Goal: Task Accomplishment & Management: Manage account settings

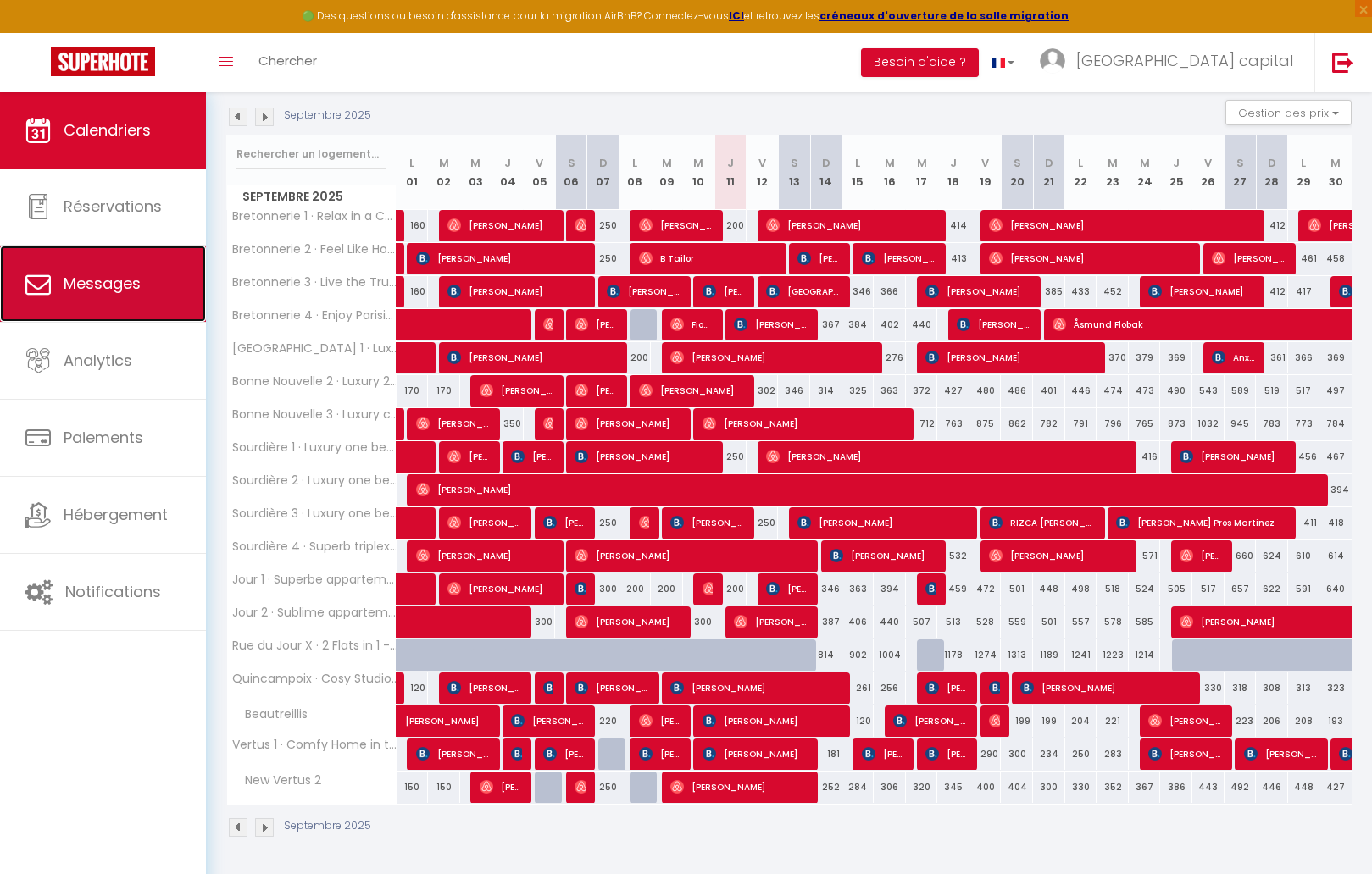
click at [123, 258] on link "Messages" at bounding box center [103, 284] width 206 height 76
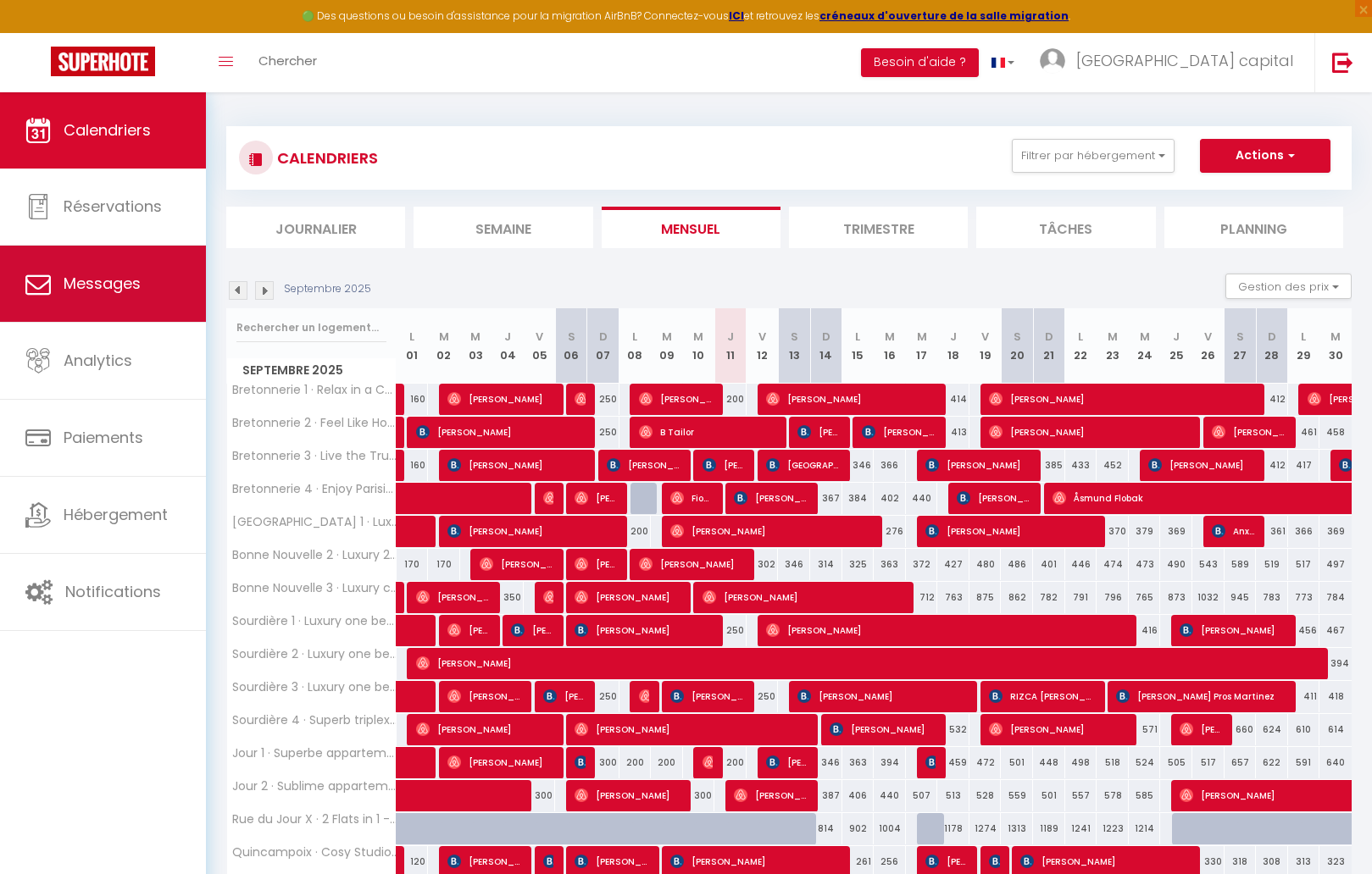
select select "message"
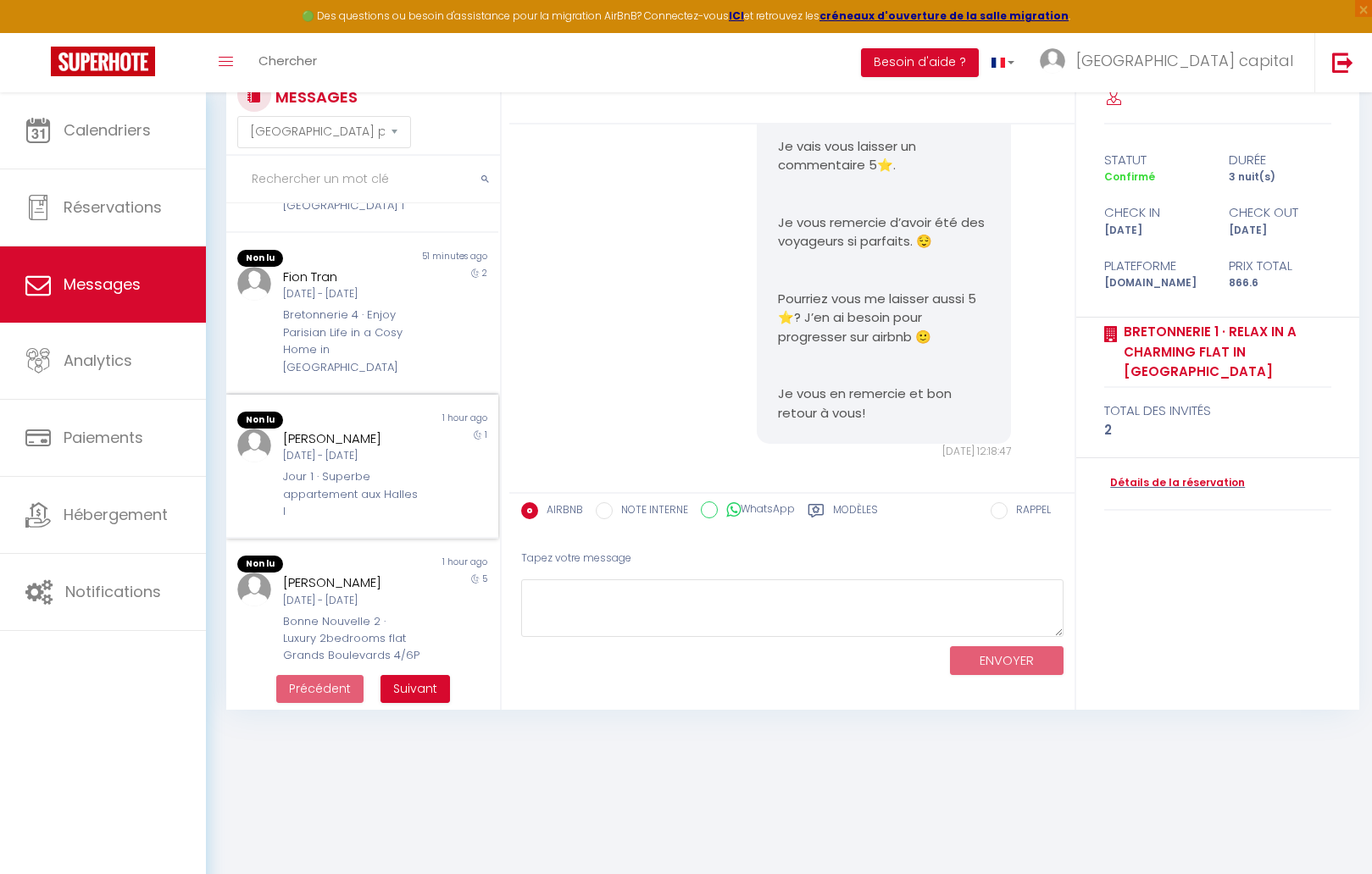
scroll to position [92, 0]
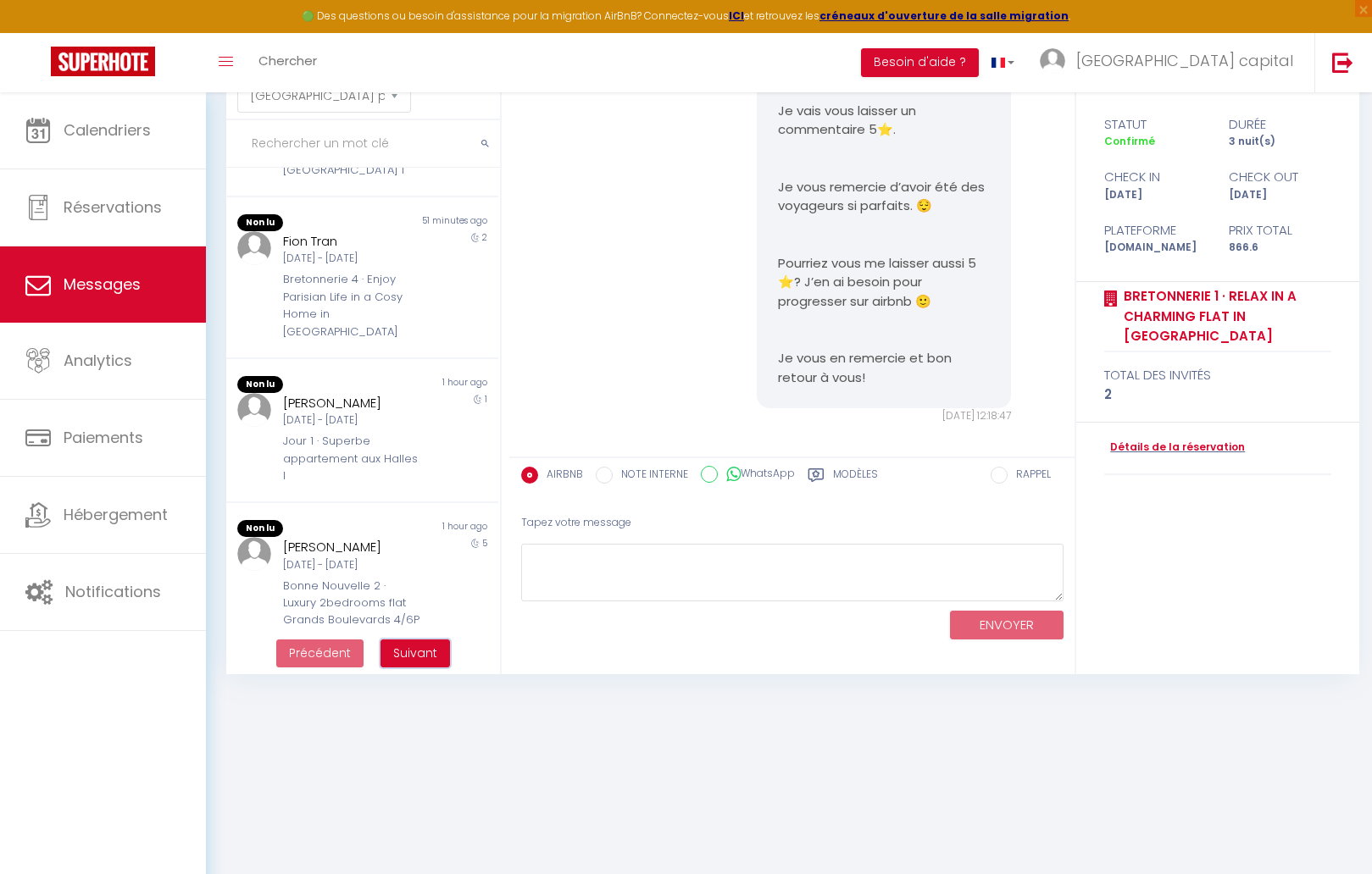
click at [428, 655] on span "Suivant" at bounding box center [415, 653] width 44 height 17
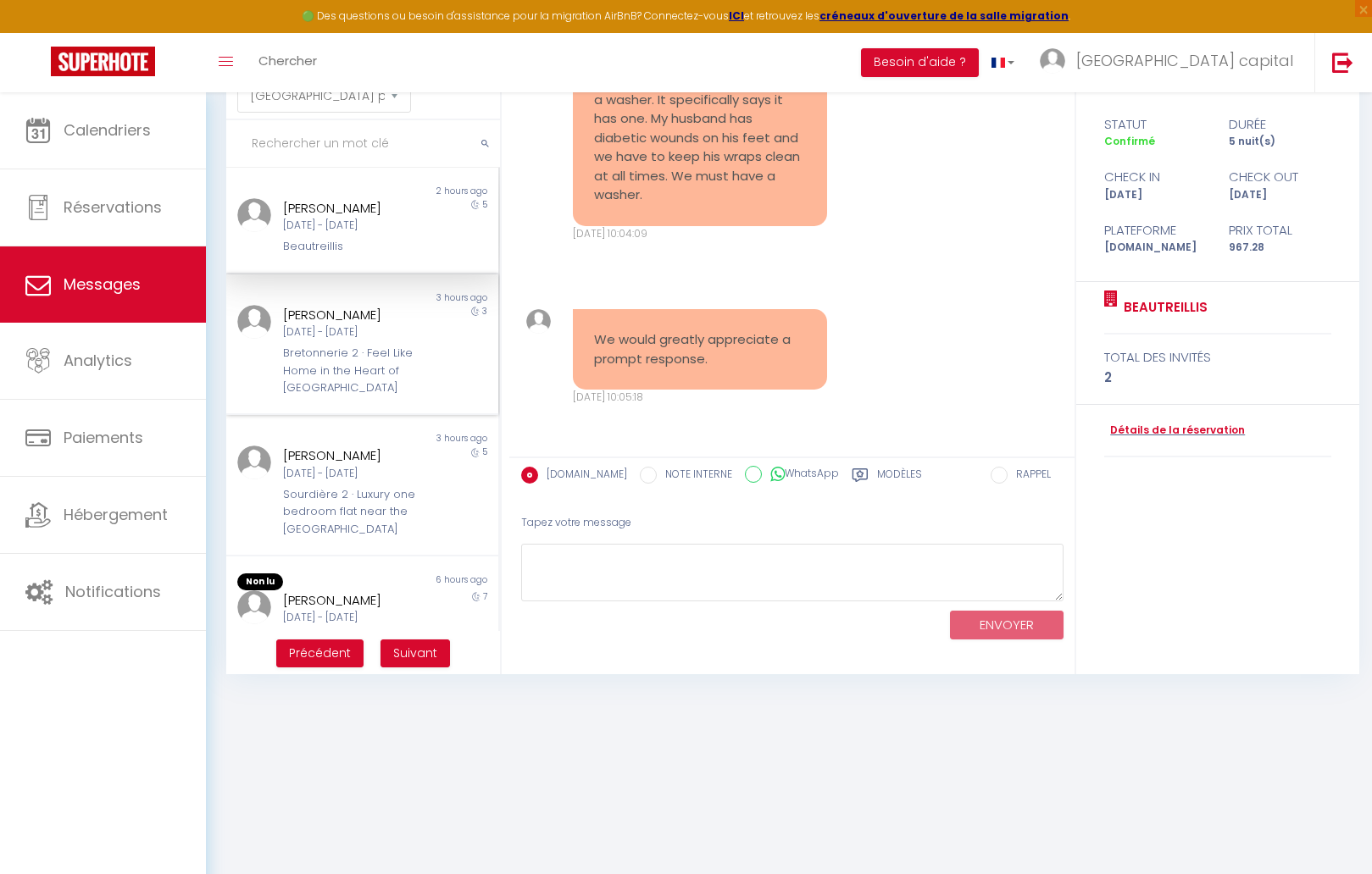
scroll to position [4, 0]
click at [406, 261] on div "Non lu 2 hours ago [PERSON_NAME] [DATE] - [DATE] Beautreillis 5" at bounding box center [362, 217] width 272 height 107
click at [348, 217] on div "[DATE] - [DATE]" at bounding box center [351, 221] width 137 height 16
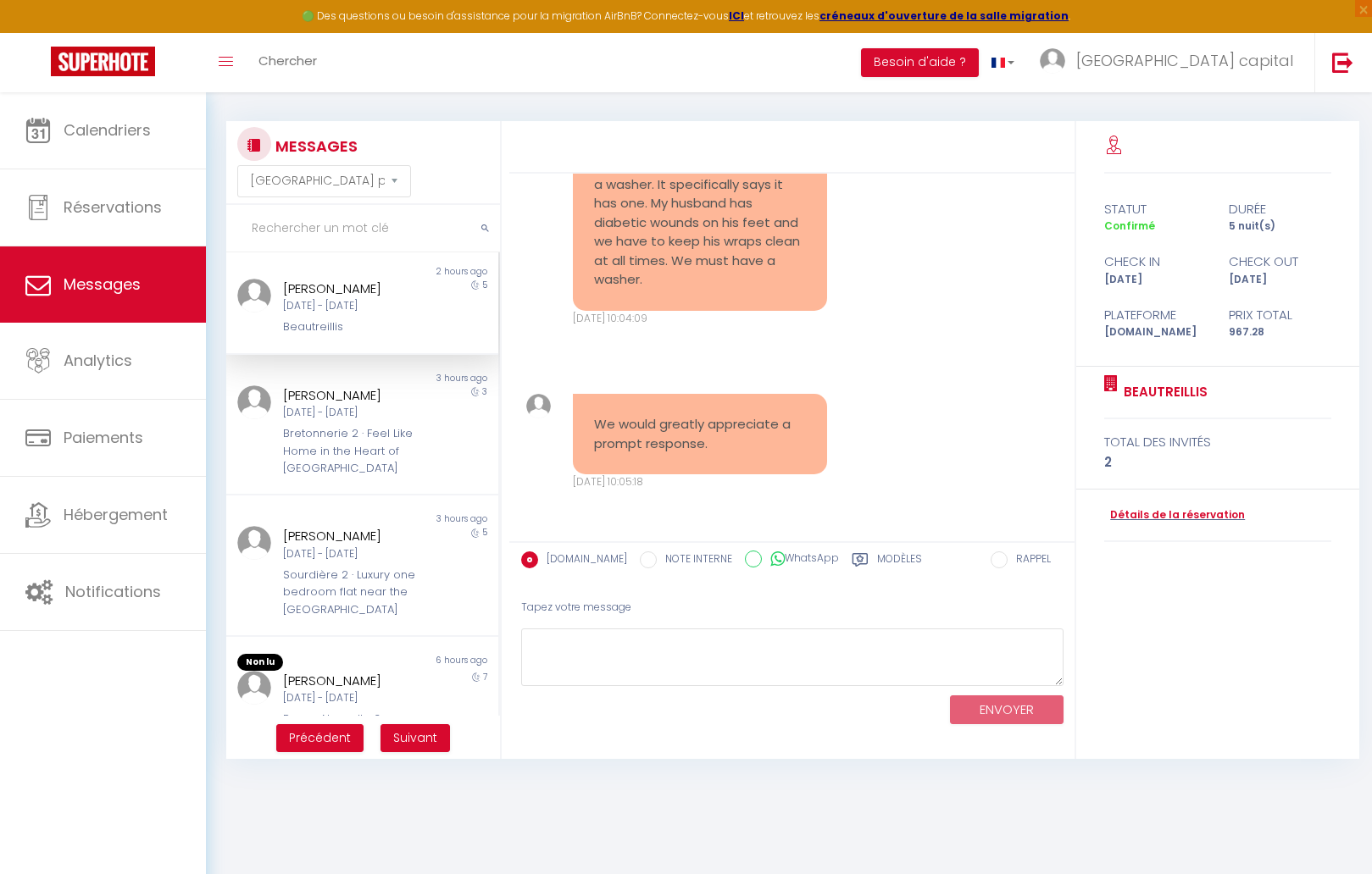
scroll to position [0, 0]
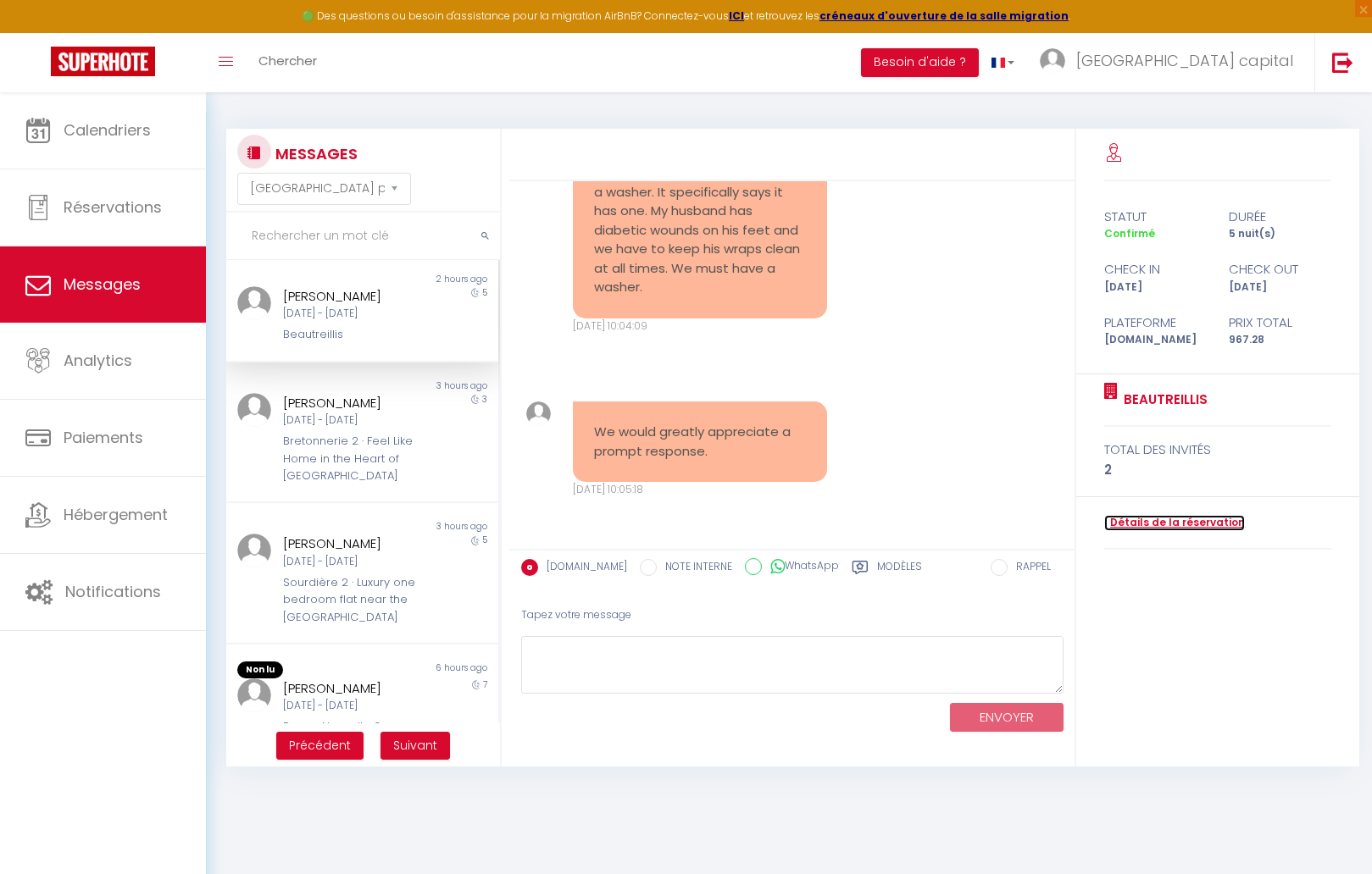
click at [1174, 524] on link "Détails de la réservation" at bounding box center [1175, 523] width 141 height 16
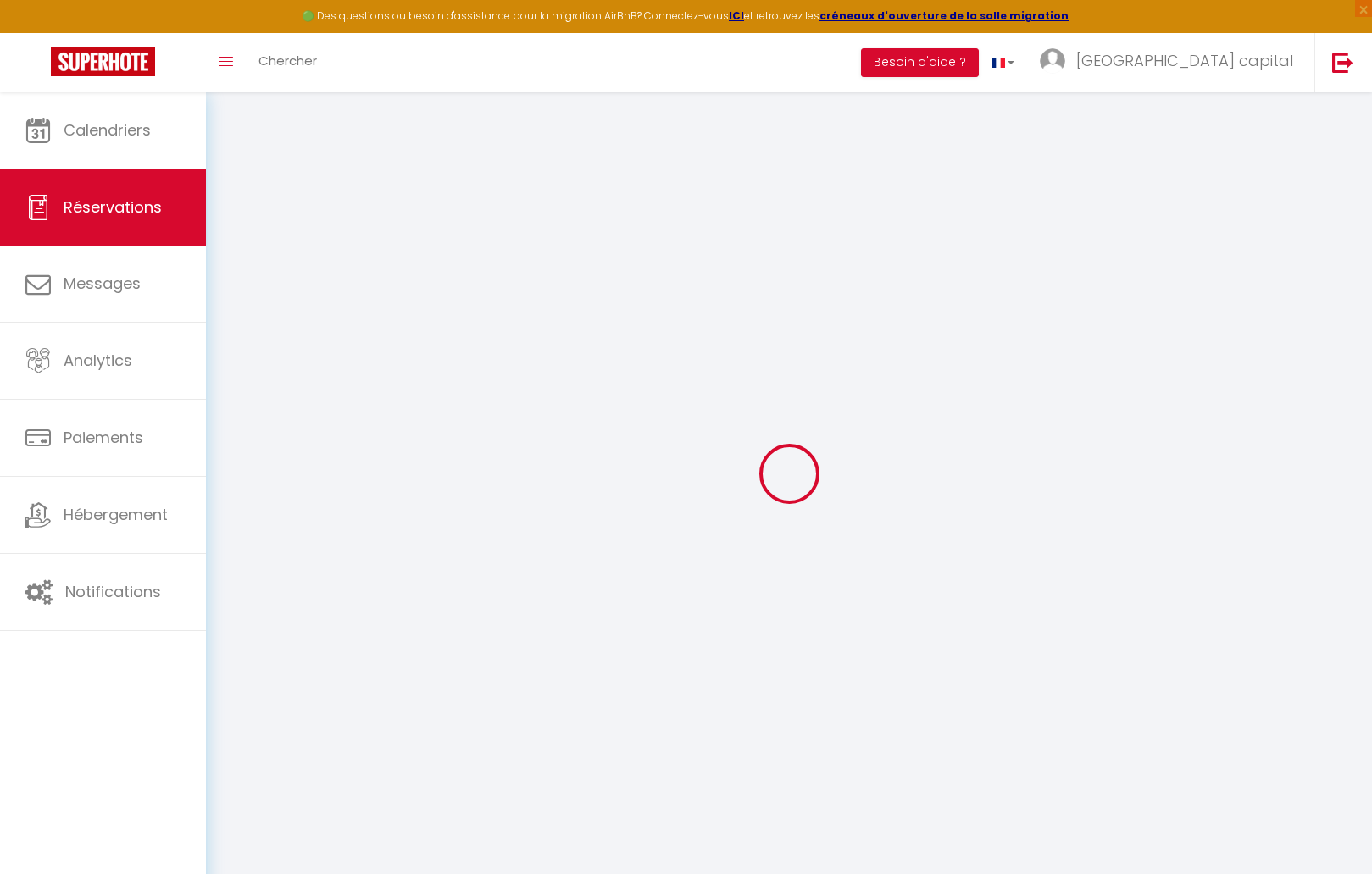
select select
checkbox input "false"
select select
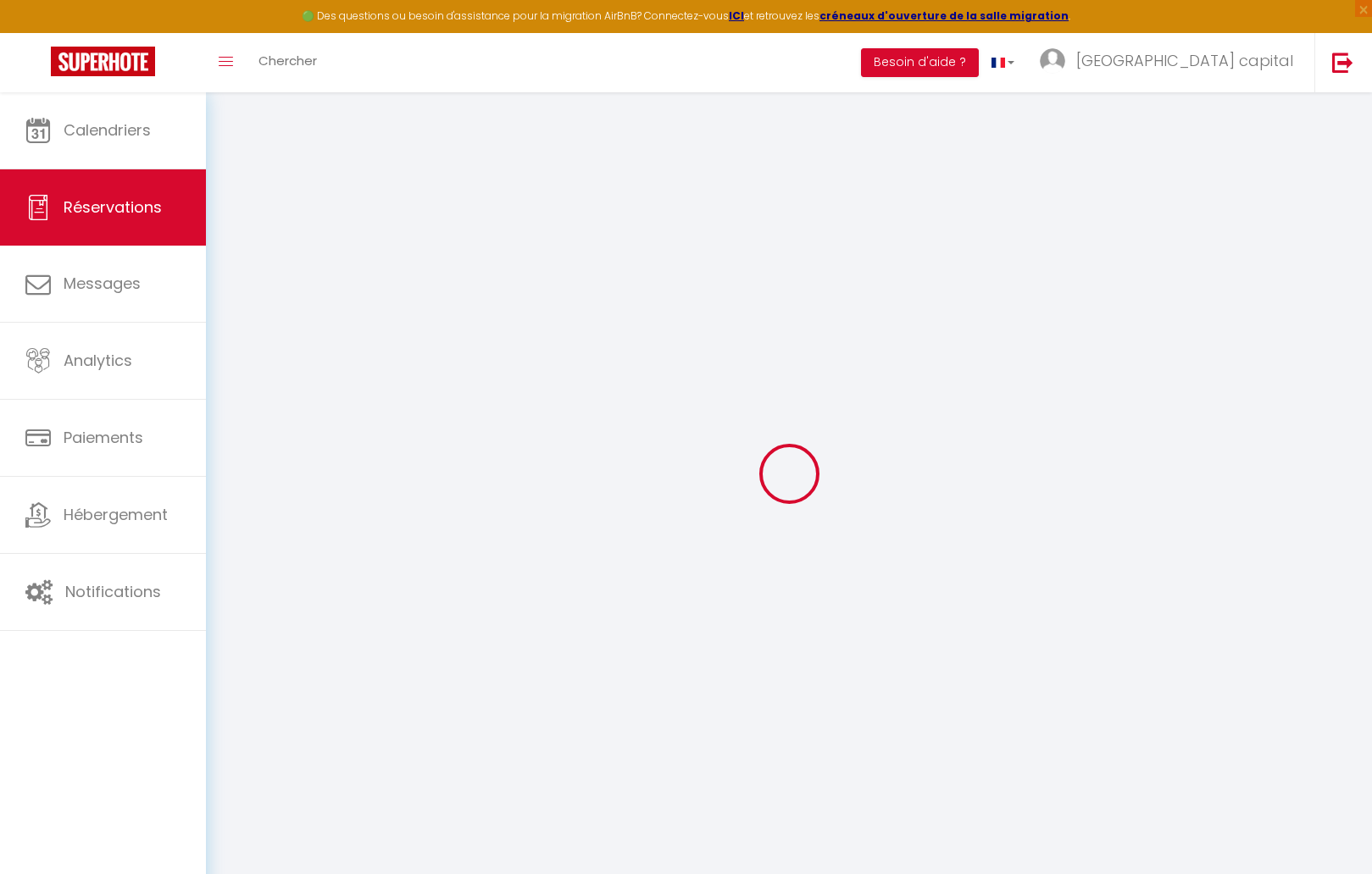
checkbox input "false"
select select
checkbox input "false"
type textarea "** THIS RESERVATION HAS BEEN PRE-PAID ** BOOKING NOTE : Payment charge is EUR 1…"
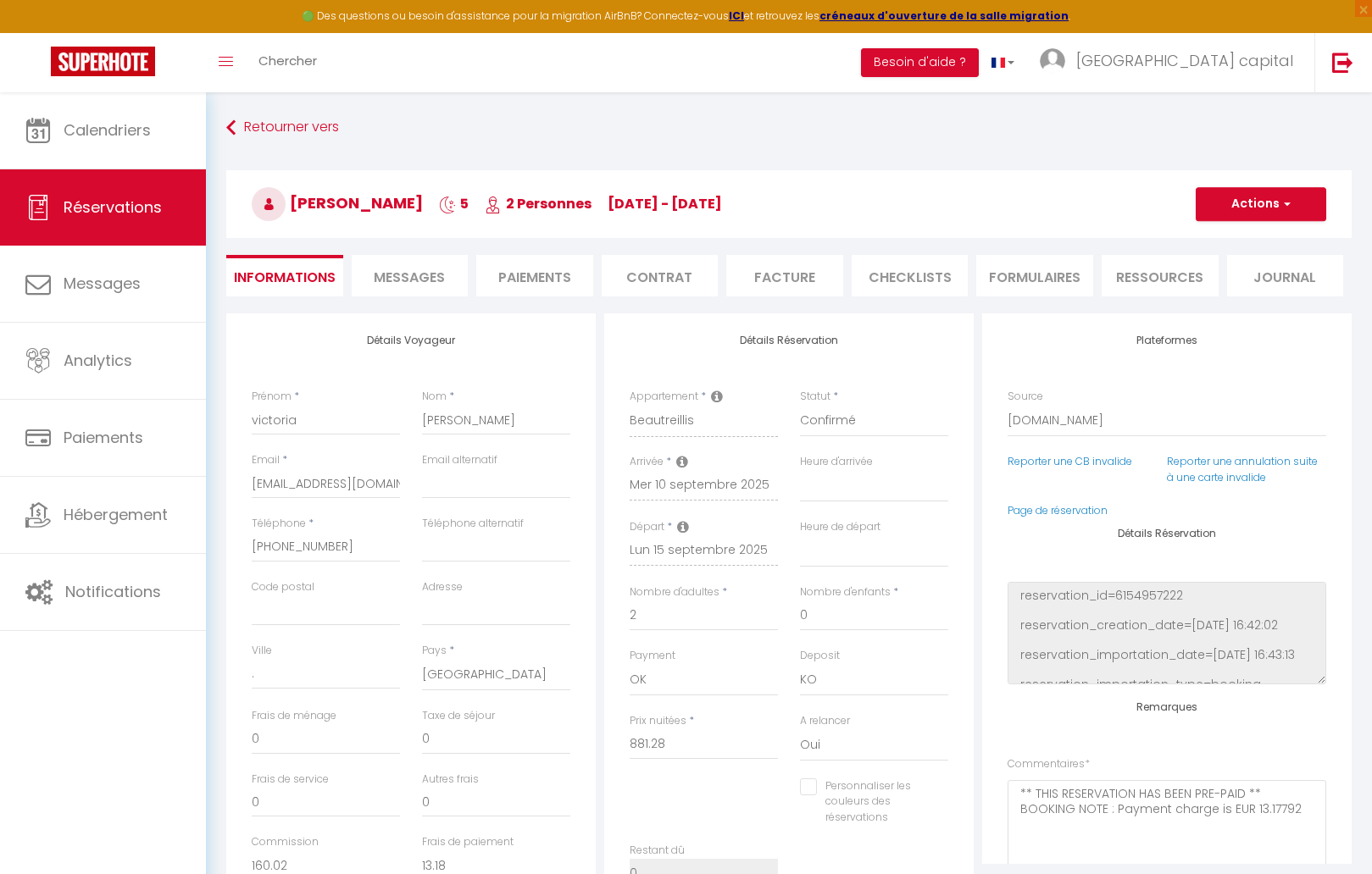
type input "60"
type input "26"
select select
checkbox input "false"
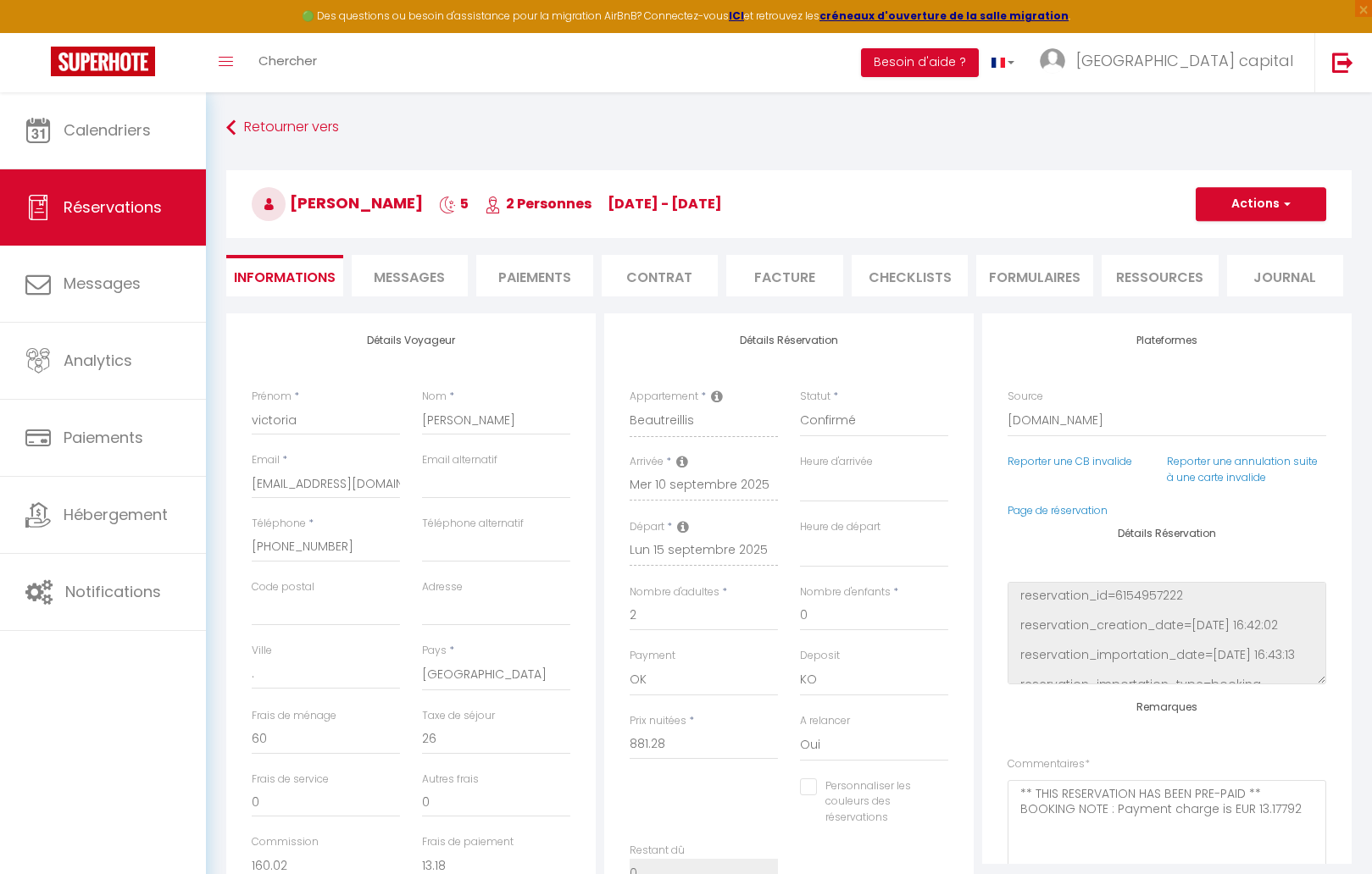
select select
click at [407, 275] on span "Messages" at bounding box center [410, 277] width 71 height 20
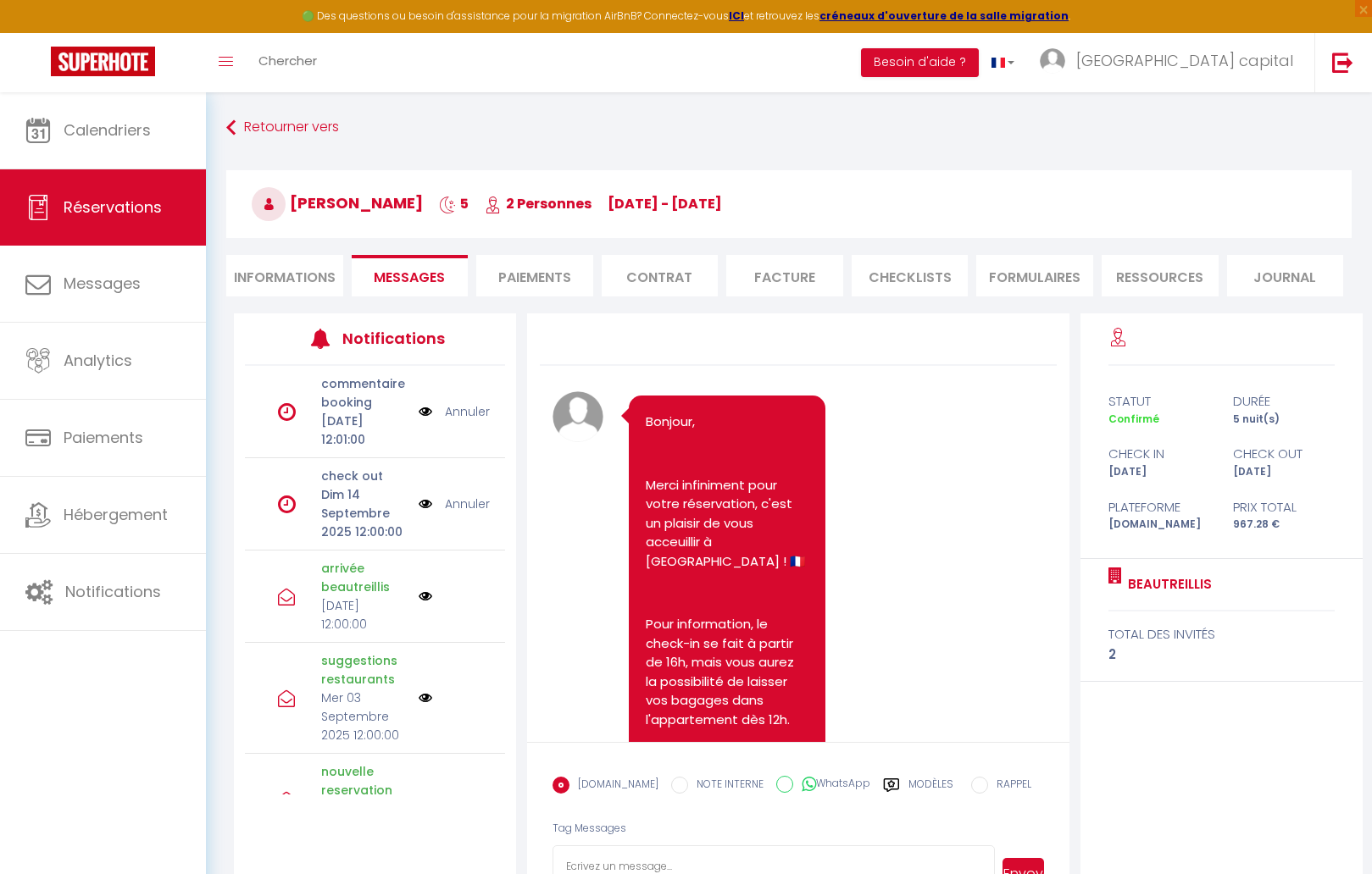
click at [469, 421] on link "Annuler" at bounding box center [466, 412] width 45 height 19
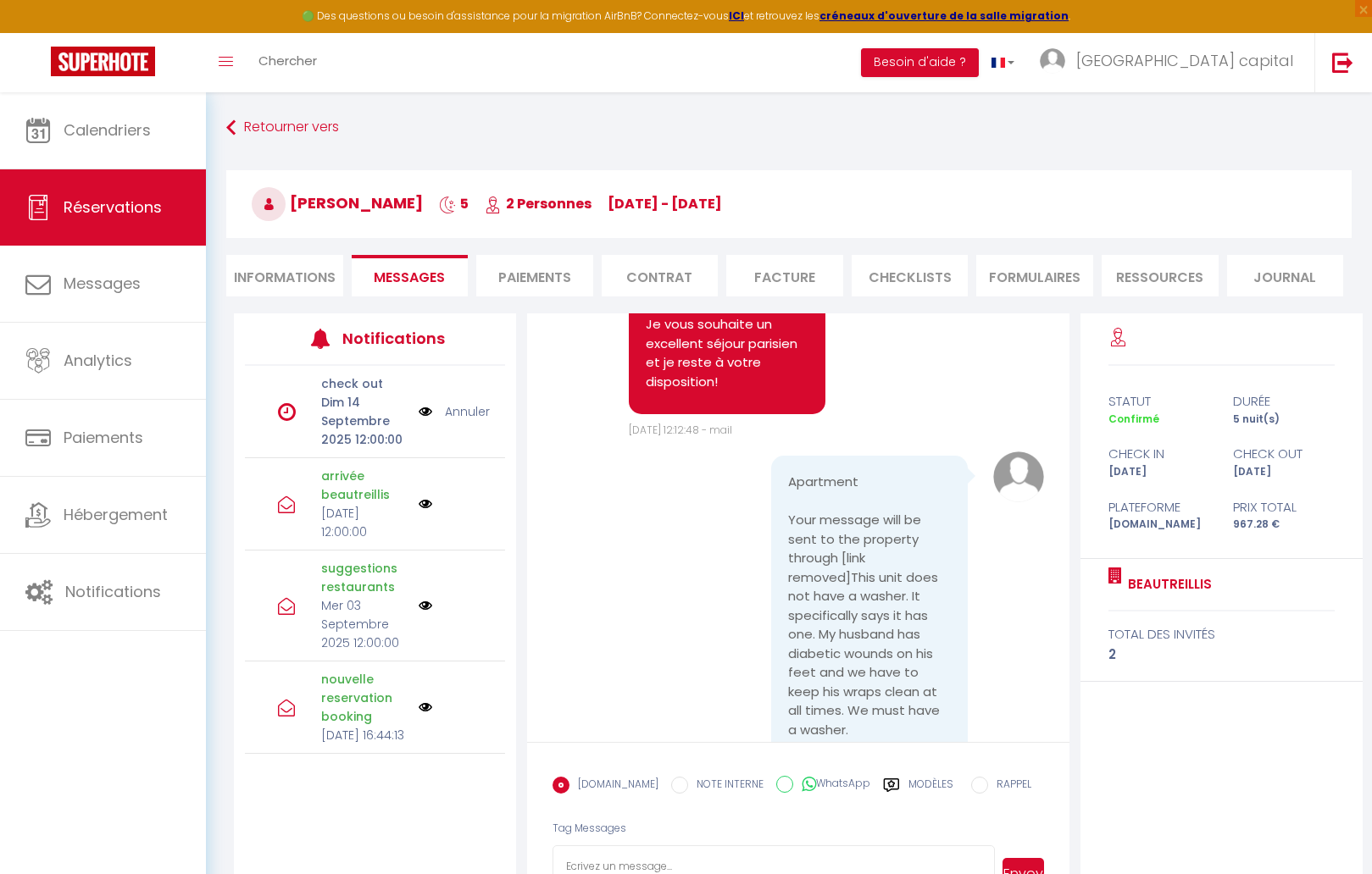
scroll to position [92, 0]
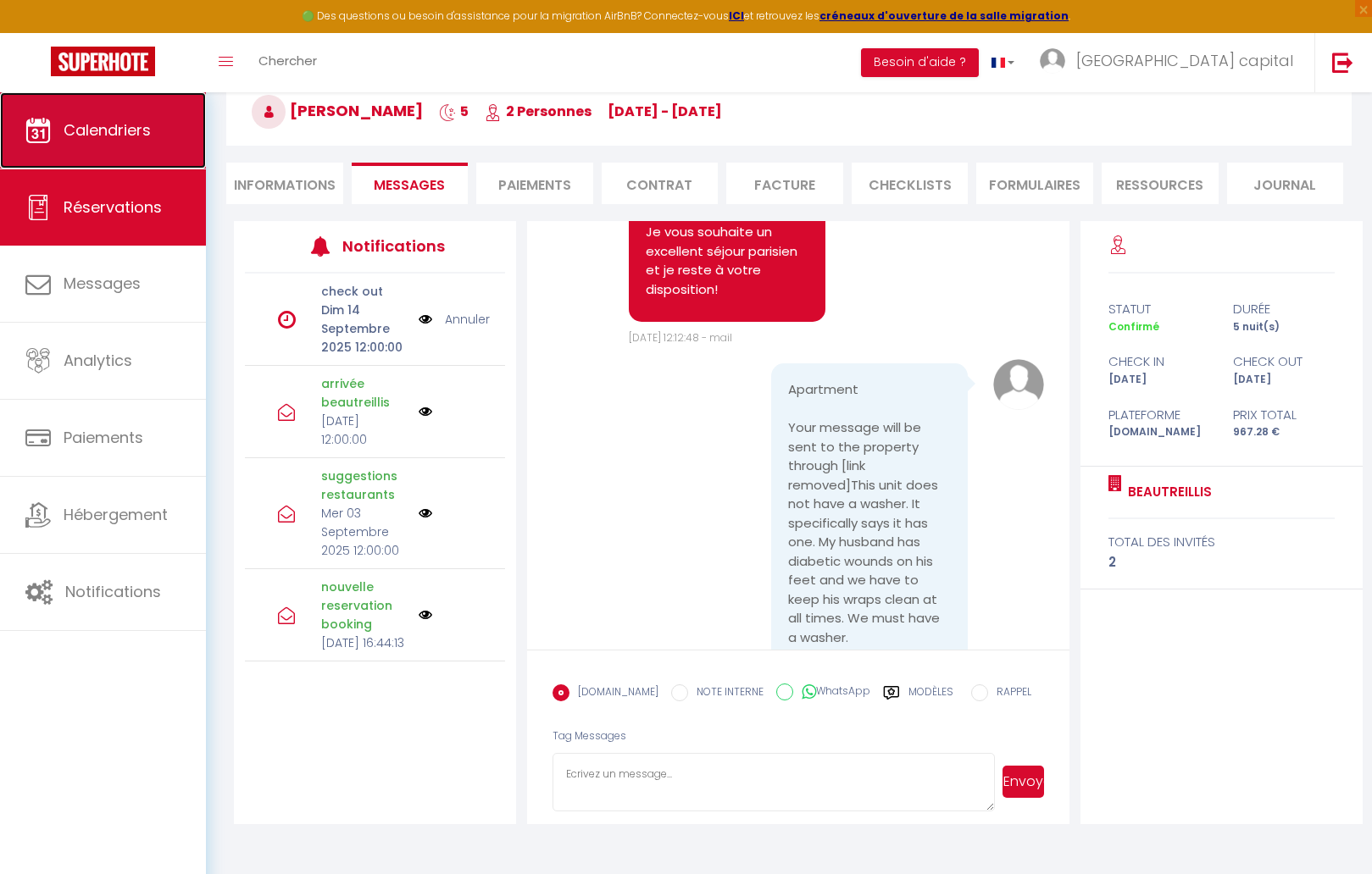
click at [113, 146] on link "Calendriers" at bounding box center [103, 130] width 206 height 76
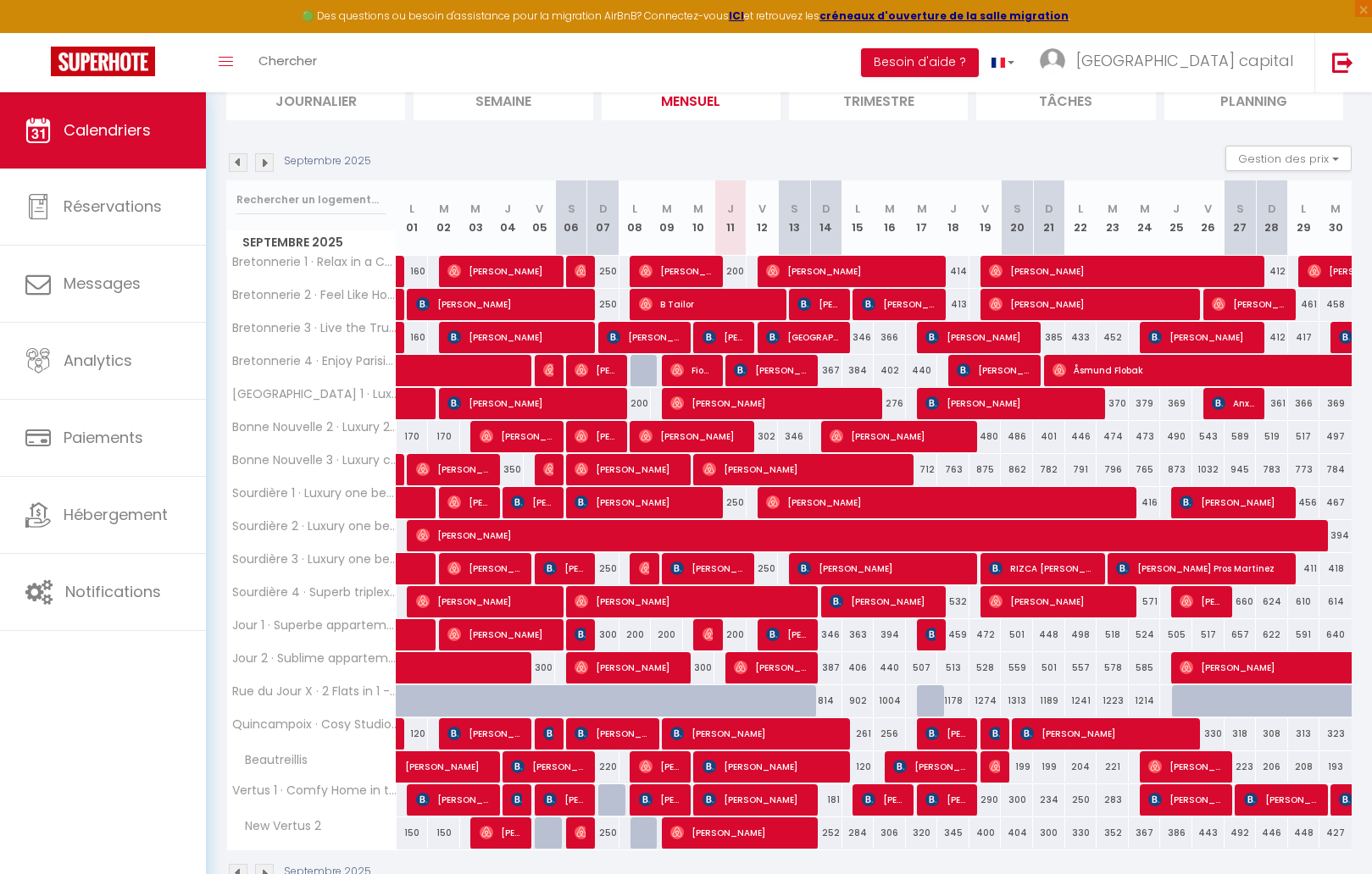
scroll to position [133, 0]
